Goal: Find specific page/section: Find specific page/section

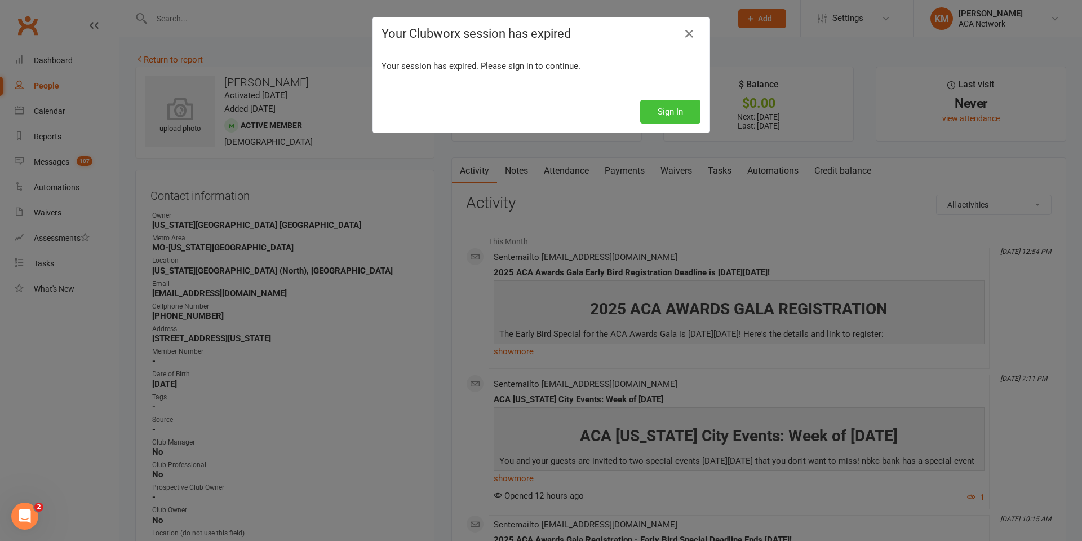
click at [669, 111] on button "Sign In" at bounding box center [670, 112] width 60 height 24
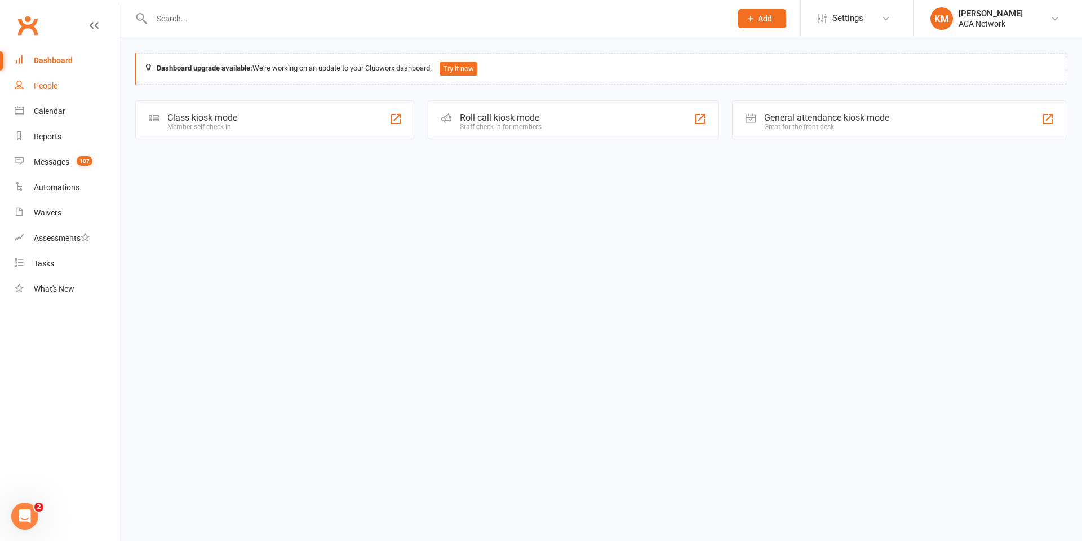
click at [45, 85] on div "People" at bounding box center [46, 85] width 24 height 9
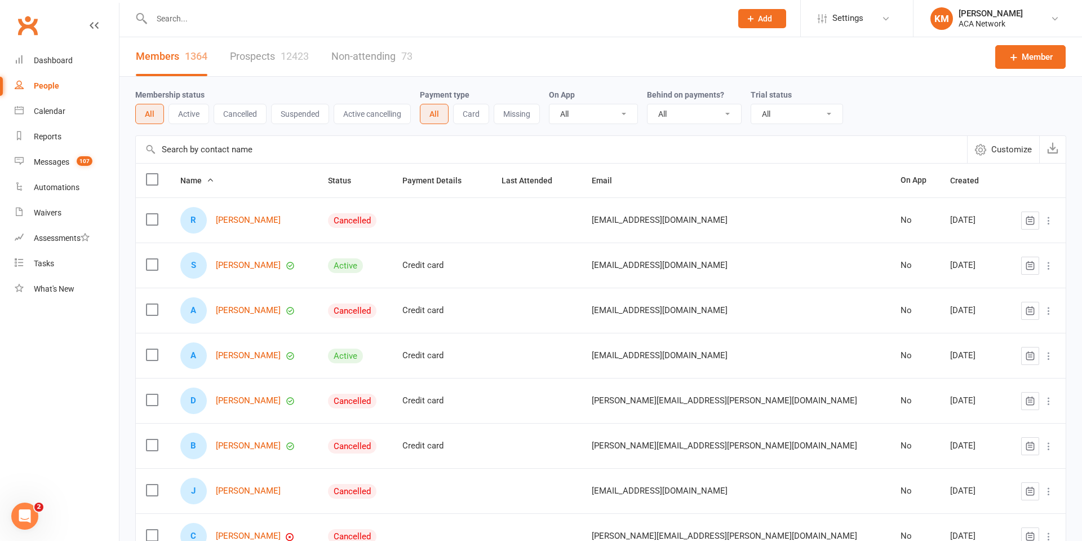
click at [175, 17] on input "text" at bounding box center [436, 19] width 576 height 16
type input "taylor"
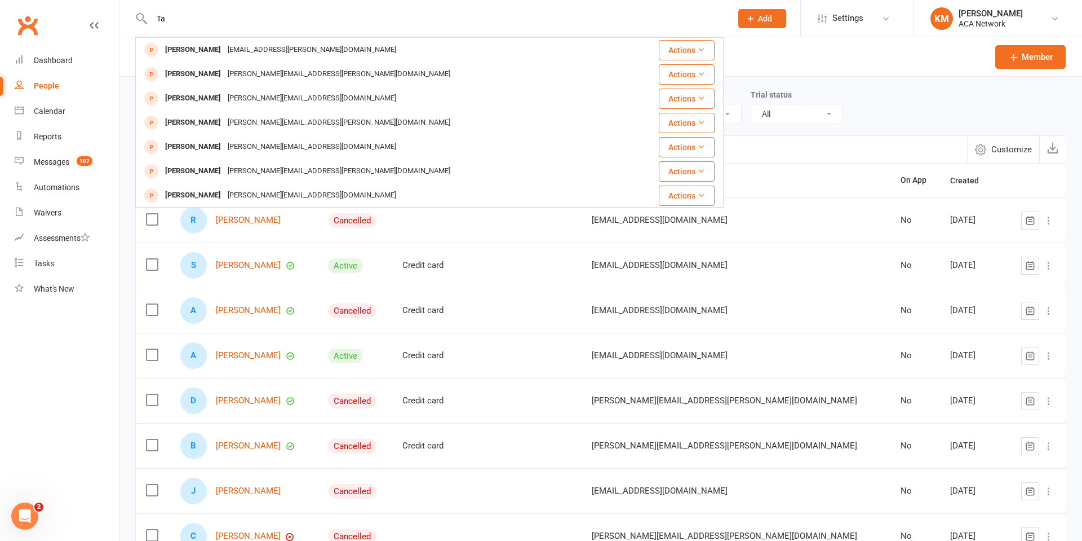
type input "T"
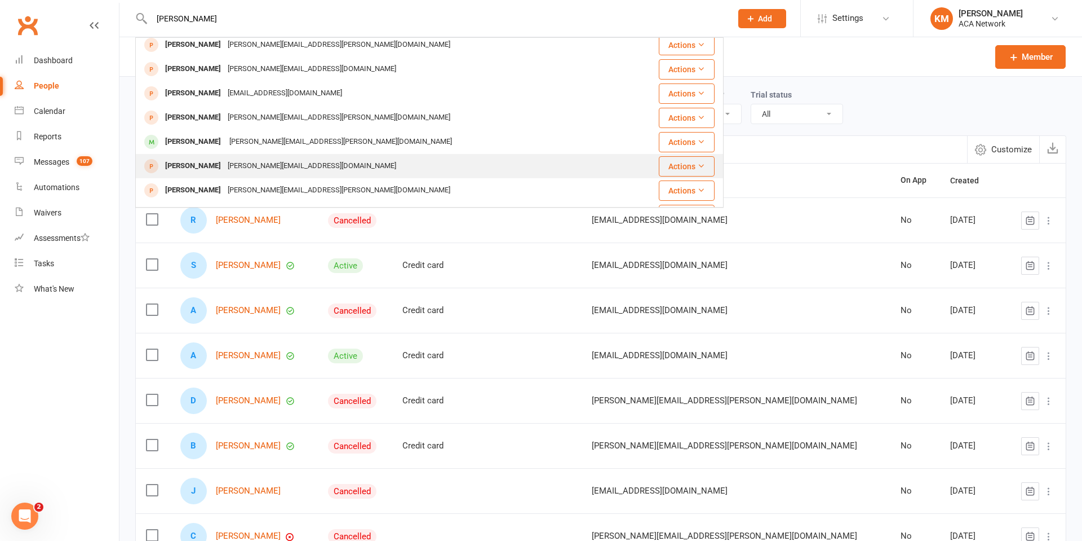
scroll to position [241, 0]
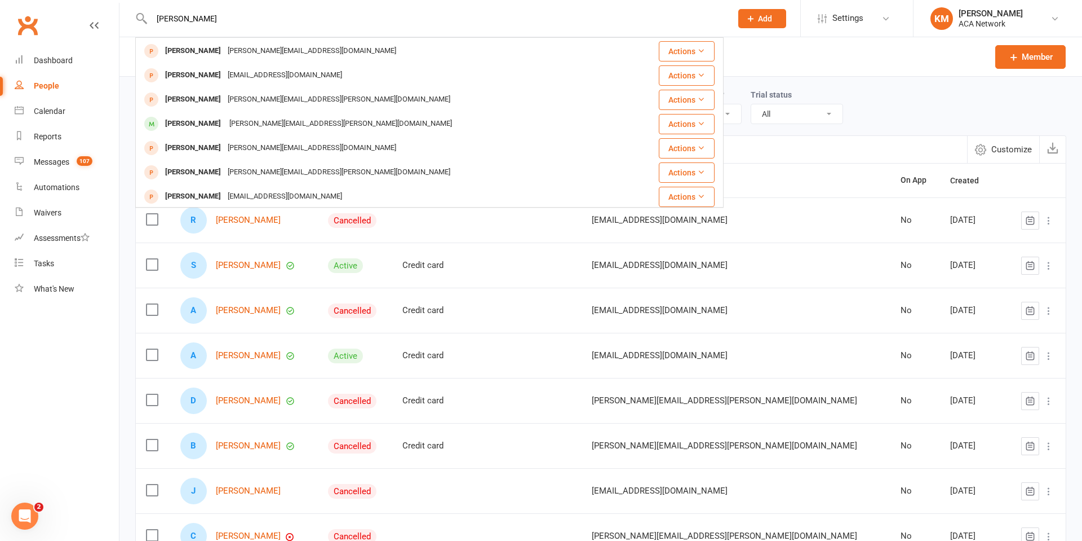
drag, startPoint x: 192, startPoint y: 13, endPoint x: 132, endPoint y: 17, distance: 59.3
click at [132, 17] on react-component "hagan Ryan Hagan rhagan@swgadvisors.com Actions Jan Hagan janglamourgirl@gmail.…" at bounding box center [362, 18] width 724 height 37
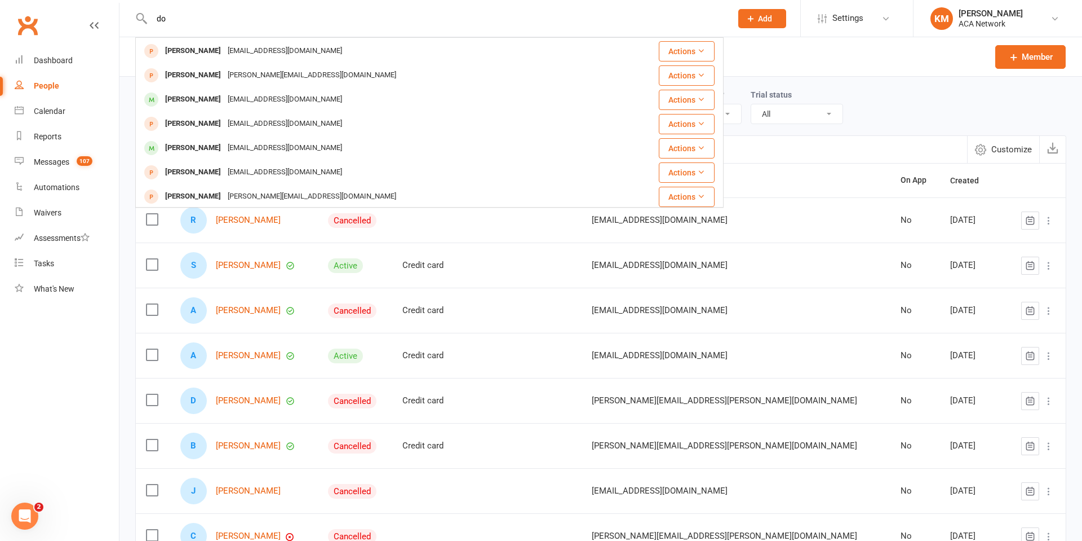
type input "d"
type input "brophy"
